Goal: Contribute content: Add original content to the website for others to see

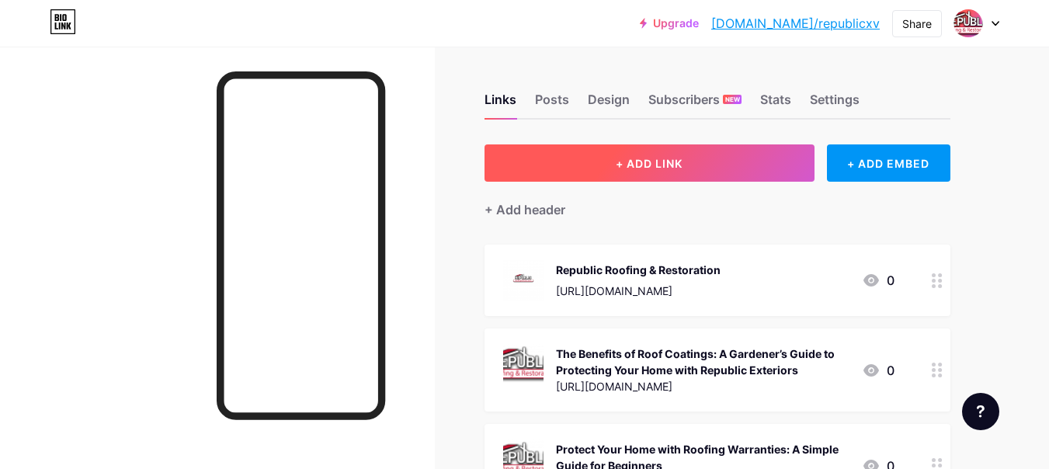
click at [611, 175] on button "+ ADD LINK" at bounding box center [650, 162] width 330 height 37
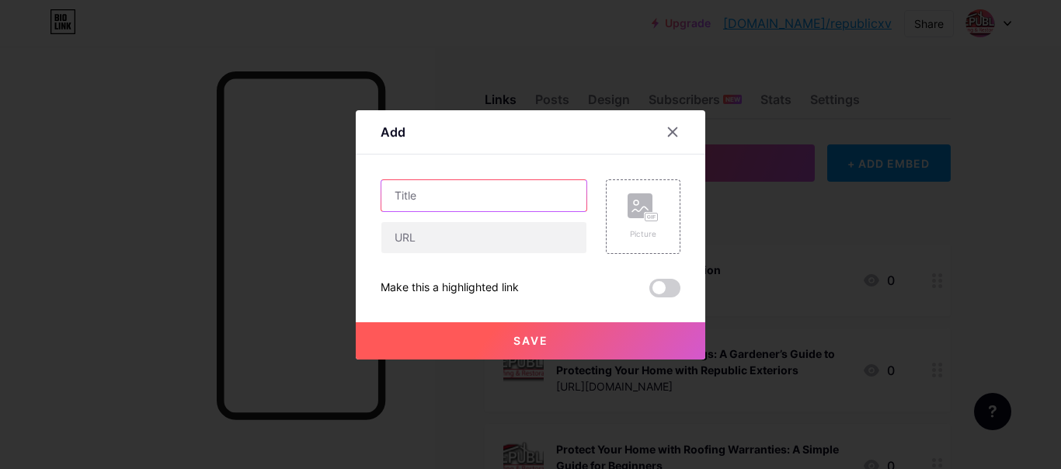
click at [499, 205] on input "text" at bounding box center [483, 195] width 205 height 31
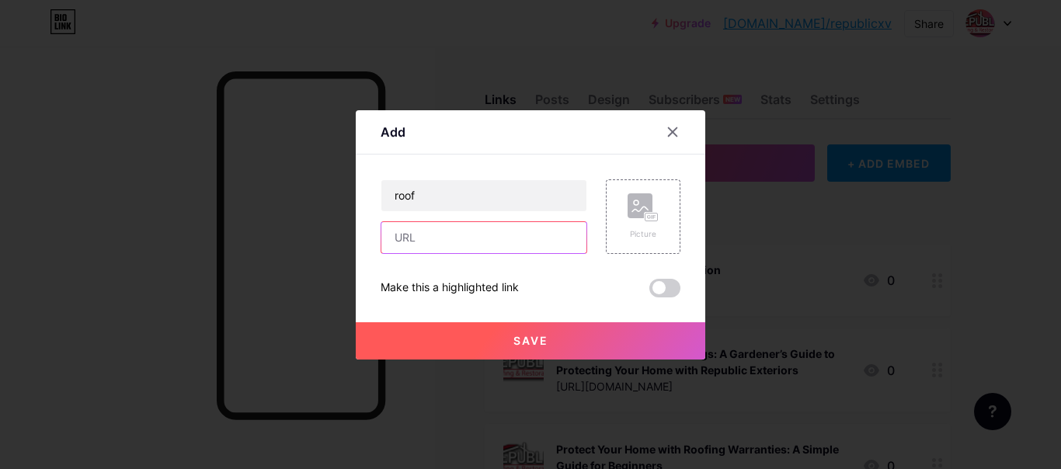
click at [488, 245] on input "text" at bounding box center [483, 237] width 205 height 31
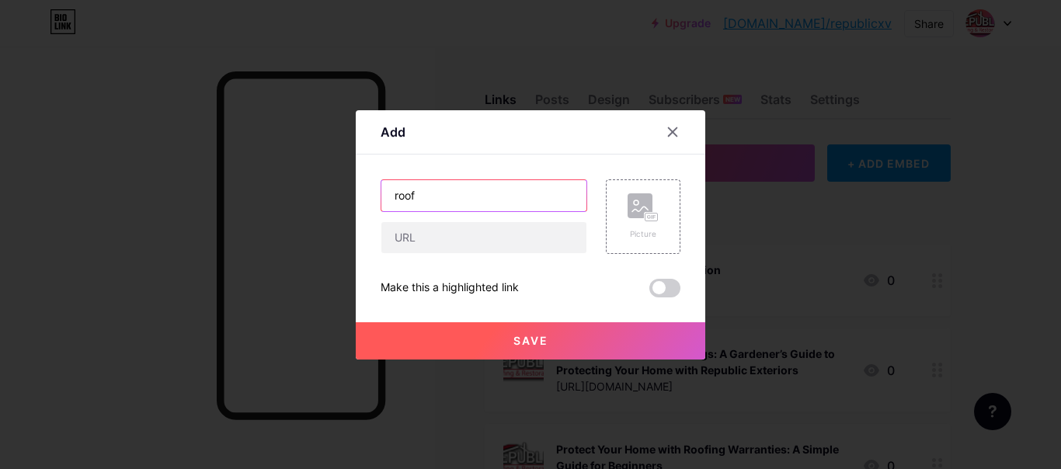
click at [460, 205] on input "roof" at bounding box center [483, 195] width 205 height 31
type input "r"
paste input "The Impact of Hailstorms on Asphalt Shingle Roofs"
type input "The Impact of Hailstorms on Asphalt Shingle Roofs"
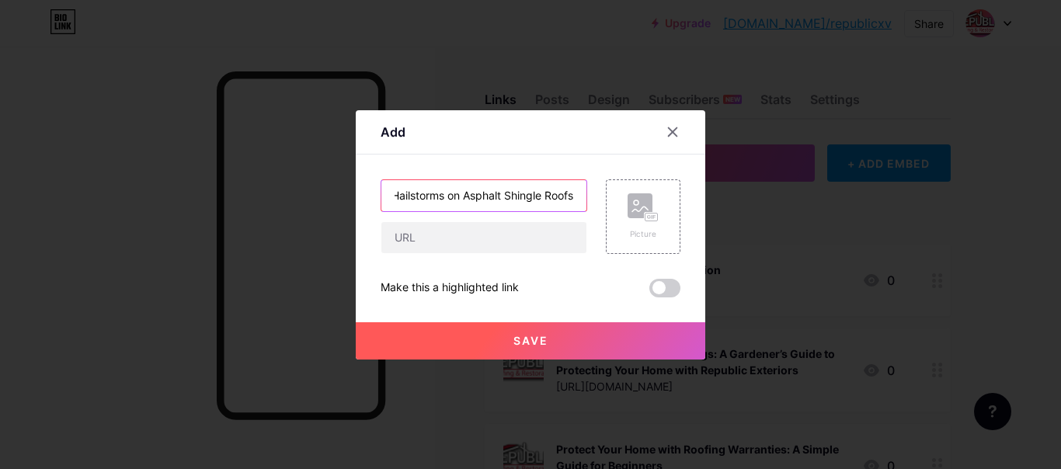
scroll to position [0, 0]
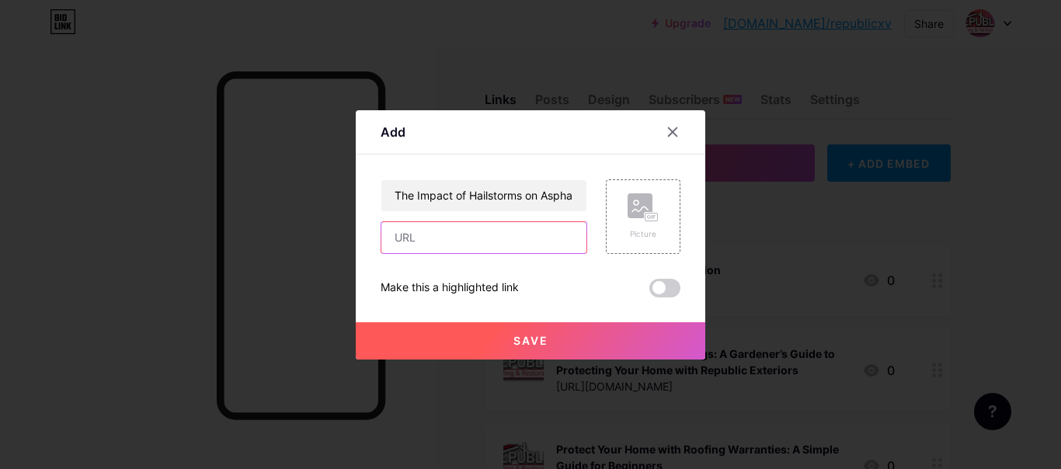
paste input "[URL][DOMAIN_NAME]"
type input "[URL][DOMAIN_NAME]"
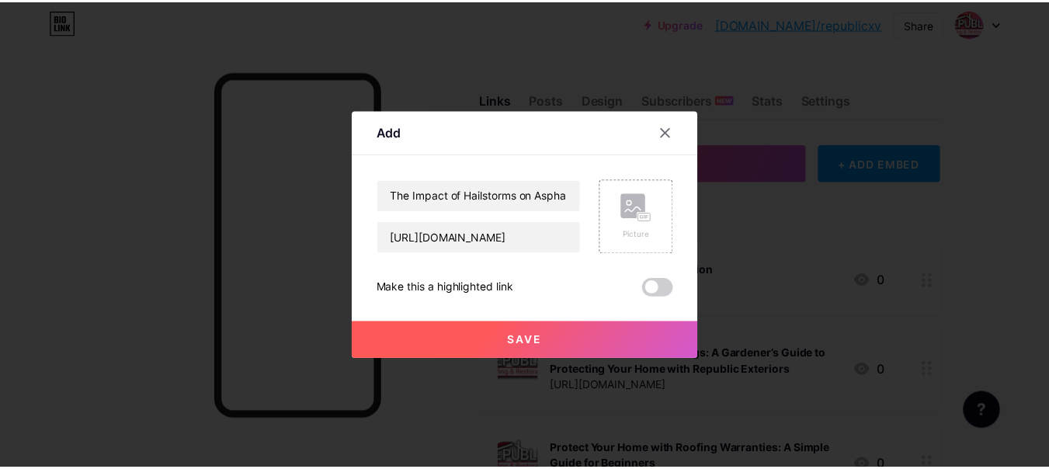
scroll to position [0, 0]
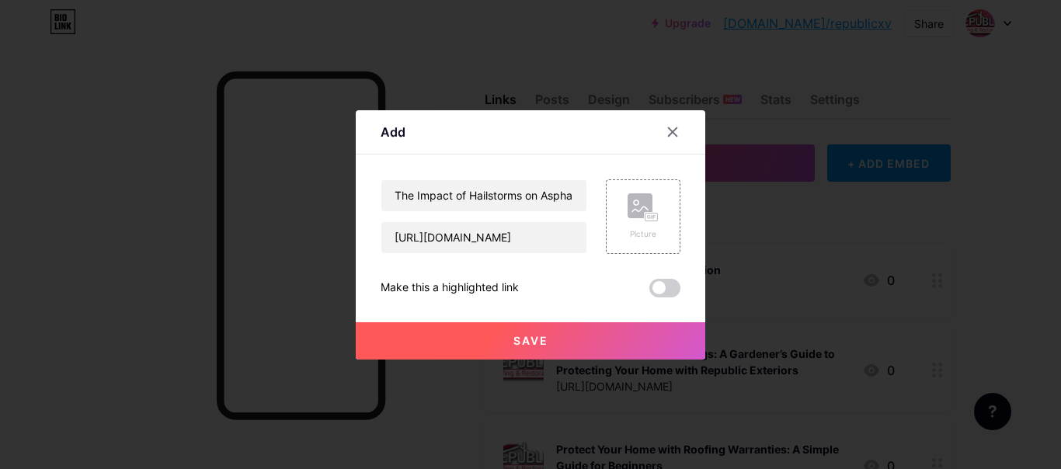
click at [538, 332] on button "Save" at bounding box center [530, 340] width 349 height 37
